Goal: Transaction & Acquisition: Book appointment/travel/reservation

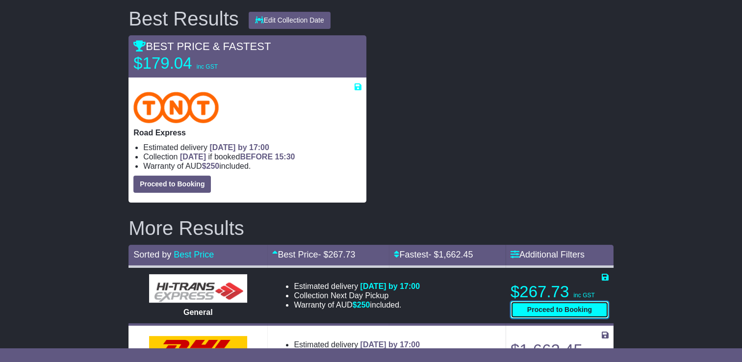
click at [559, 317] on button "Proceed to Booking" at bounding box center [560, 309] width 98 height 17
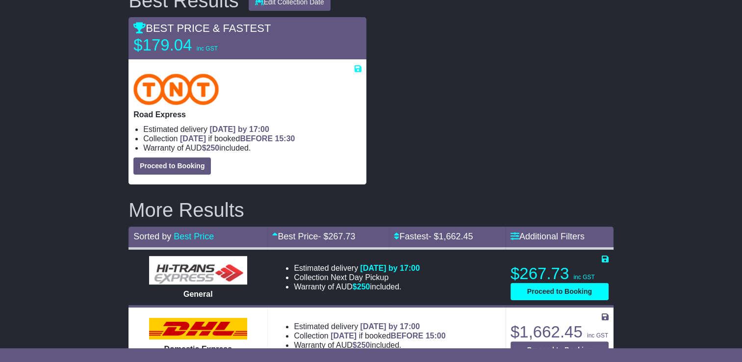
scroll to position [183, 0]
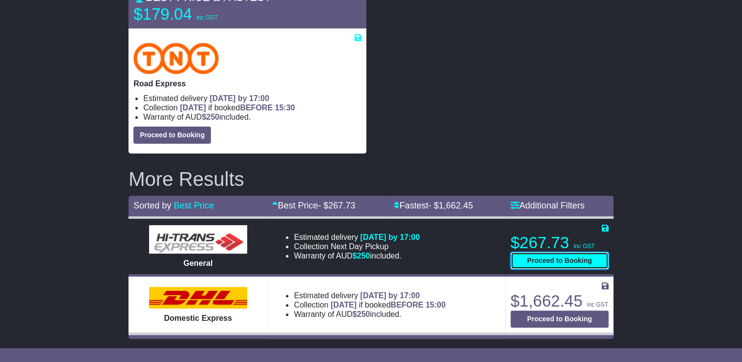
click at [561, 267] on button "Proceed to Booking" at bounding box center [560, 260] width 98 height 17
click at [605, 227] on icon at bounding box center [605, 228] width 7 height 8
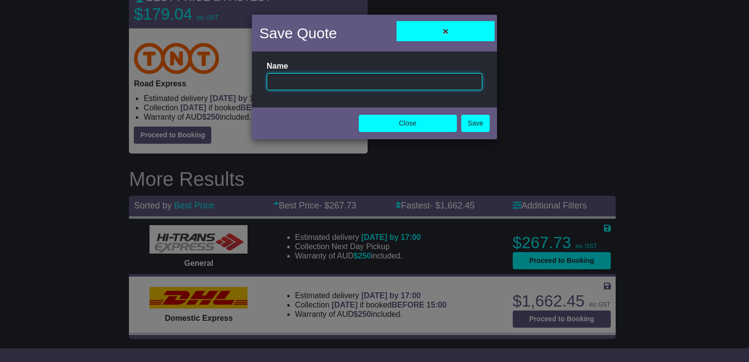
click at [356, 84] on input "text" at bounding box center [375, 81] width 216 height 17
type input "**********"
click at [464, 121] on link "Save" at bounding box center [475, 123] width 28 height 17
click at [429, 124] on button "Close" at bounding box center [408, 123] width 98 height 17
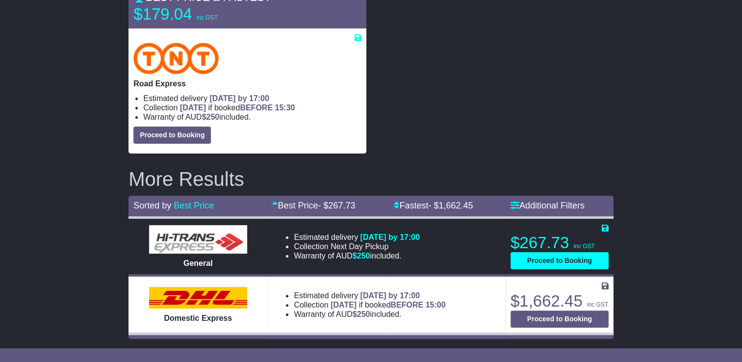
scroll to position [0, 0]
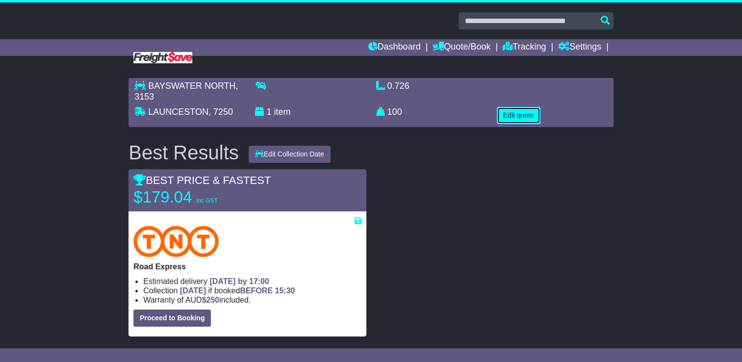
click at [522, 115] on button "Edit quote" at bounding box center [519, 115] width 44 height 17
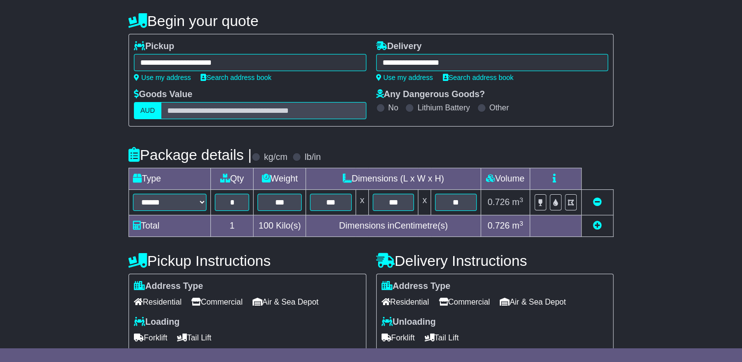
scroll to position [223, 0]
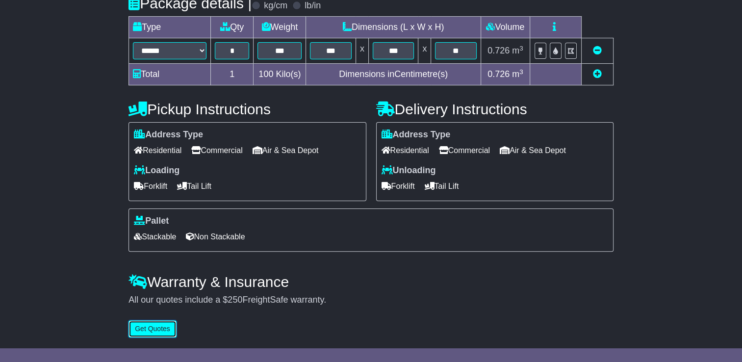
click at [153, 322] on button "Get Quotes" at bounding box center [152, 328] width 48 height 17
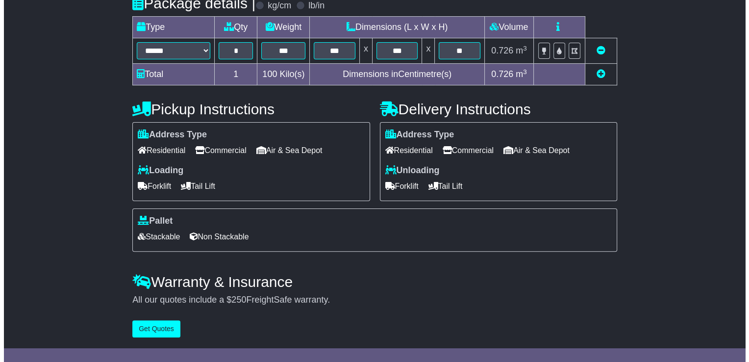
scroll to position [0, 0]
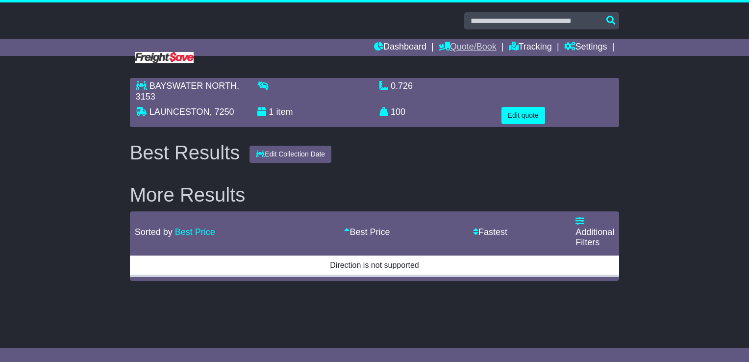
click at [446, 43] on link "Quote/Book" at bounding box center [468, 47] width 58 height 17
click at [457, 95] on link "Drafts" at bounding box center [477, 96] width 77 height 11
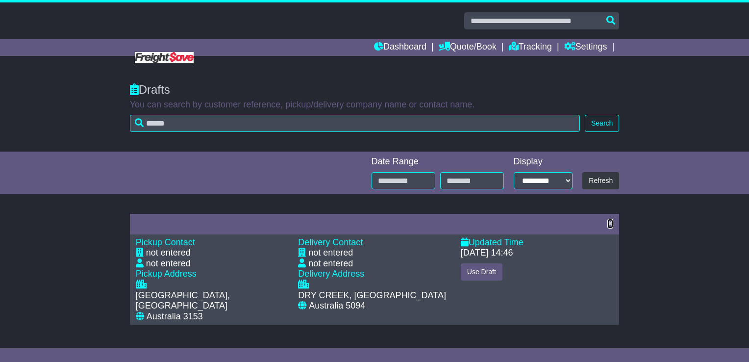
click at [613, 222] on icon at bounding box center [611, 223] width 6 height 9
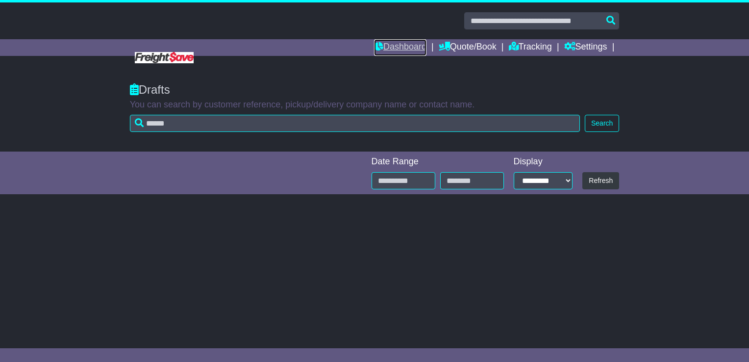
click at [399, 43] on link "Dashboard" at bounding box center [400, 47] width 52 height 17
